Goal: Find specific page/section: Find specific page/section

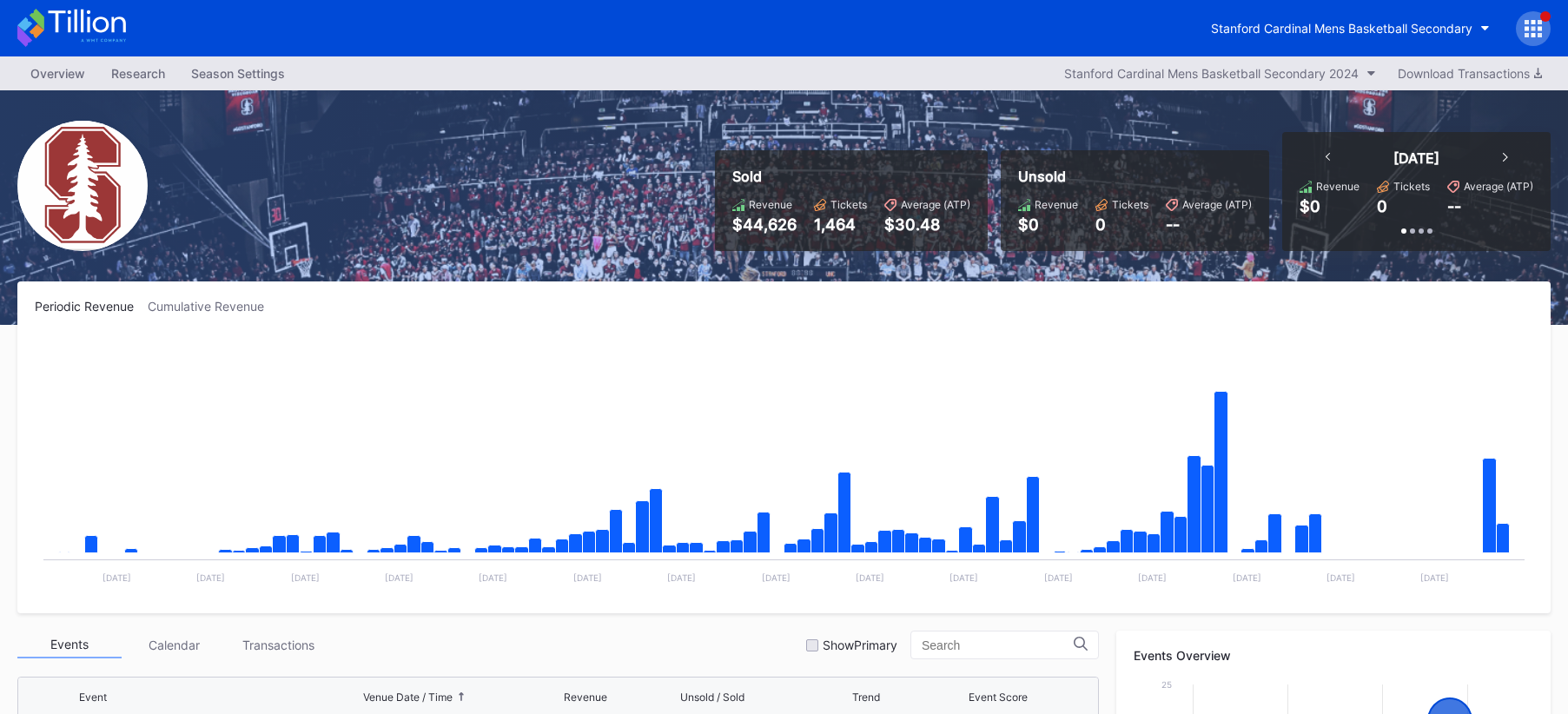
click at [71, 73] on div "Overview" at bounding box center [58, 73] width 81 height 26
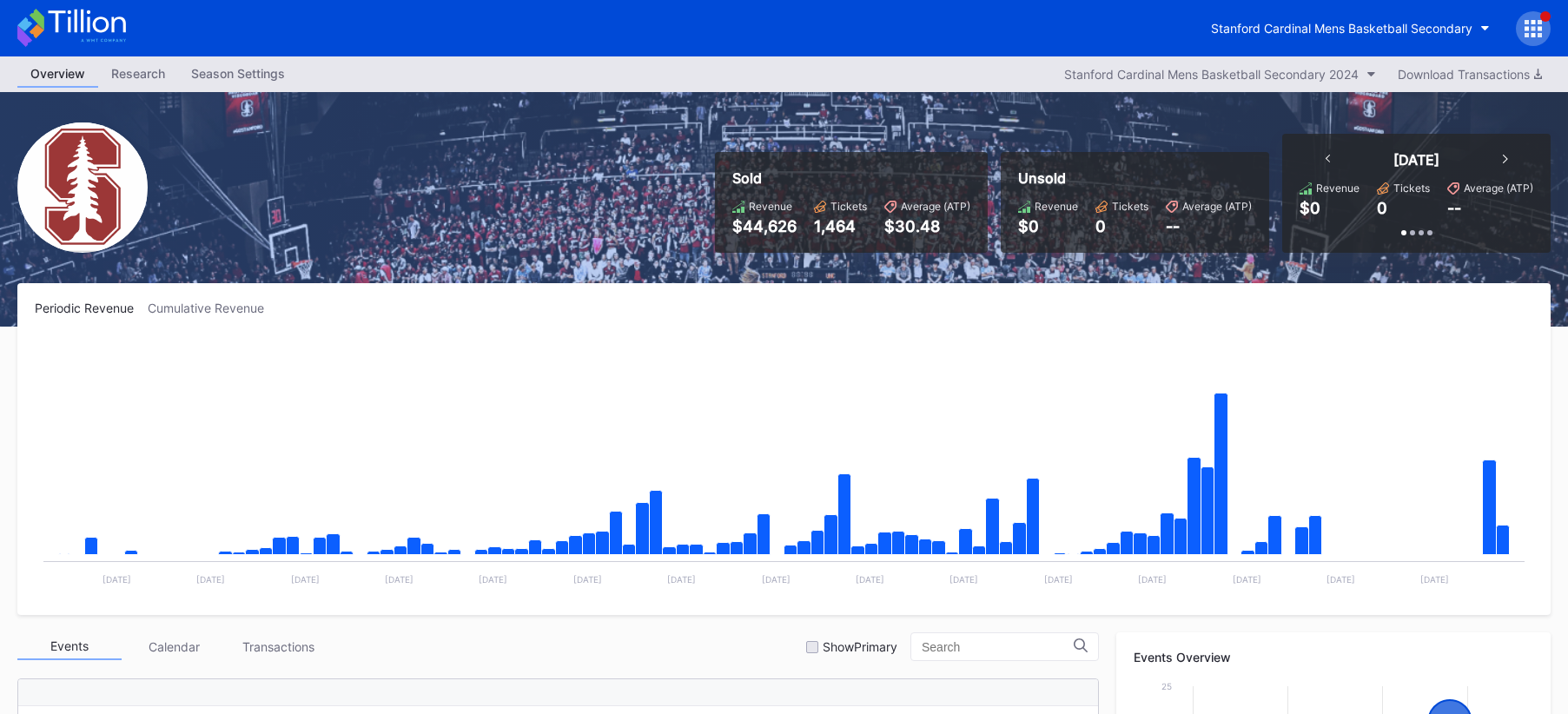
click at [134, 77] on div "Research" at bounding box center [137, 73] width 80 height 26
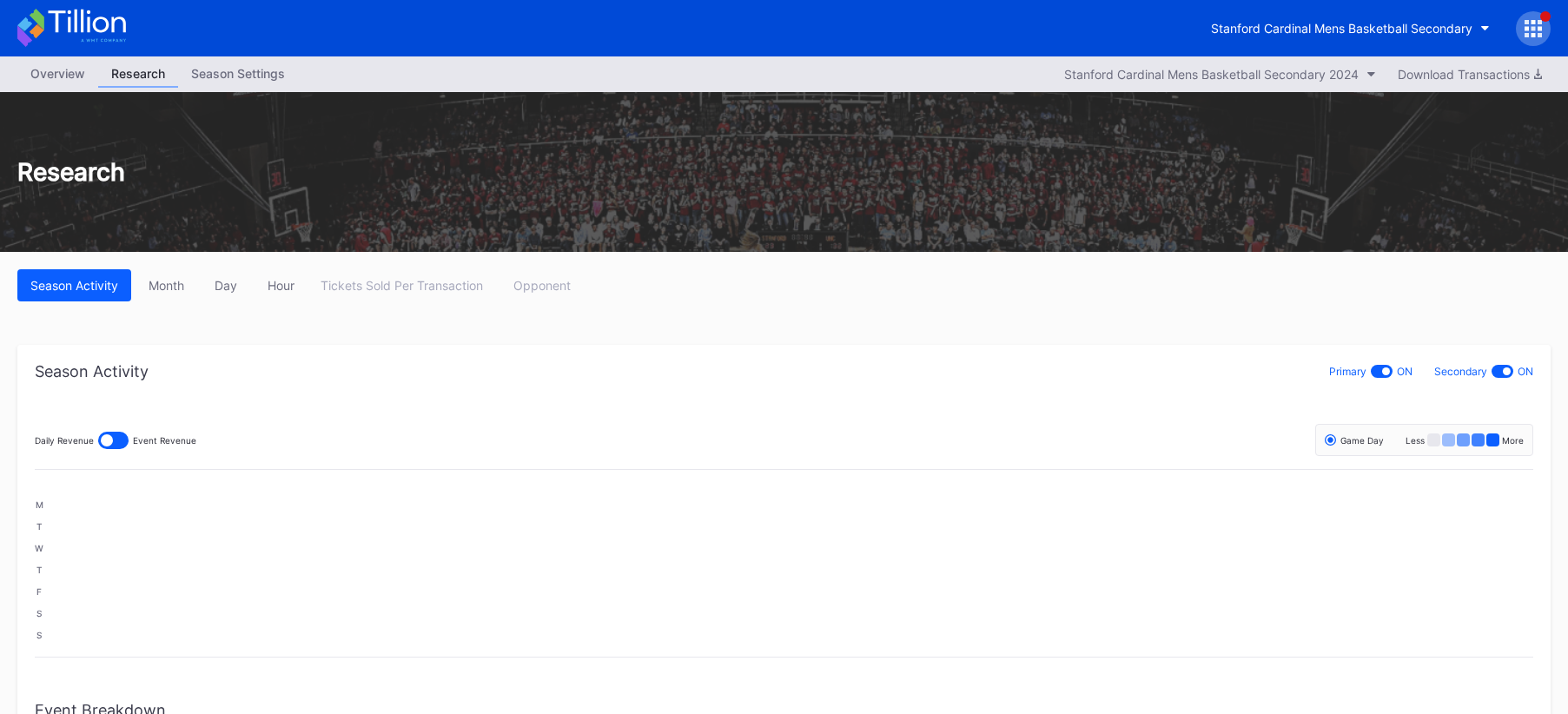
click at [229, 71] on div "Season Settings" at bounding box center [238, 73] width 120 height 26
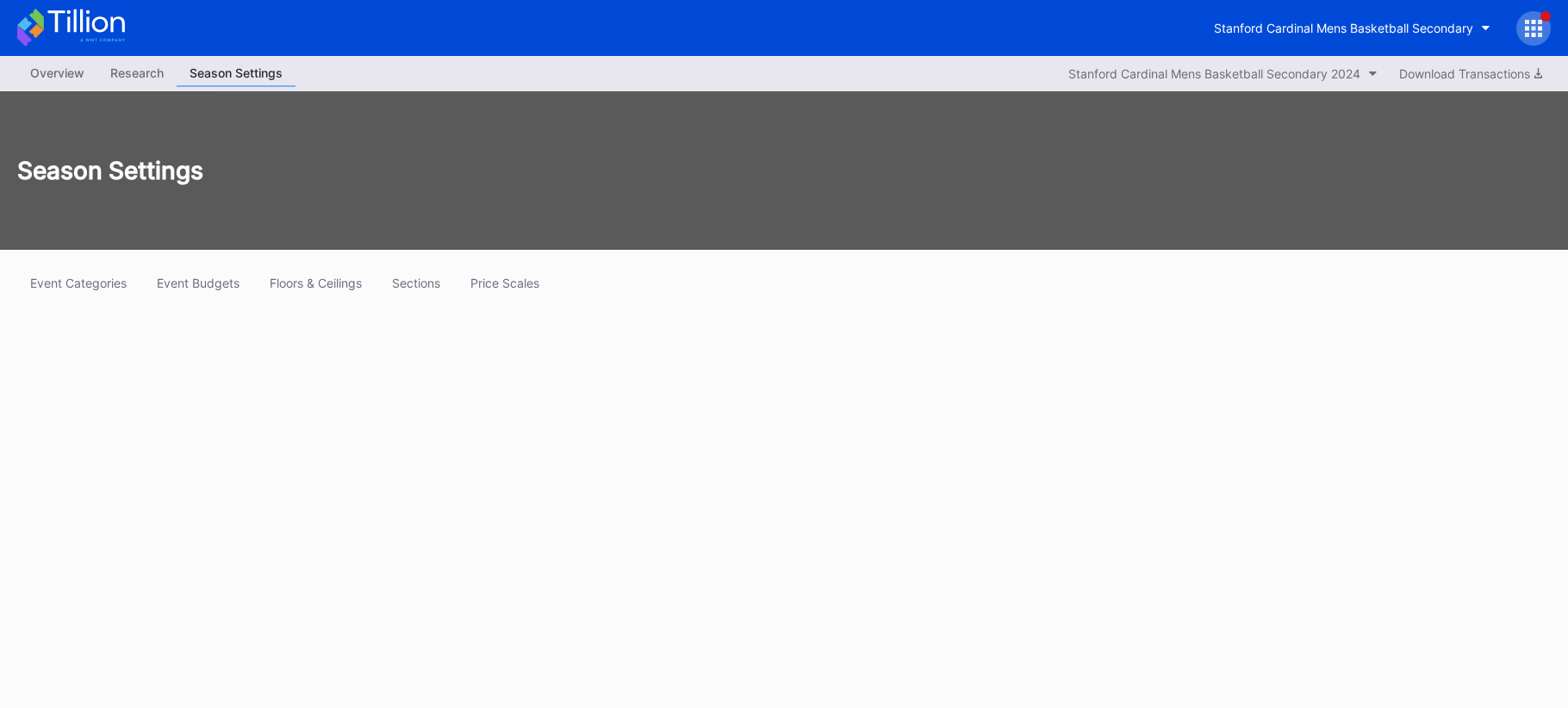
click at [1534, 35] on icon at bounding box center [1534, 34] width 5 height 5
